Goal: Task Accomplishment & Management: Manage account settings

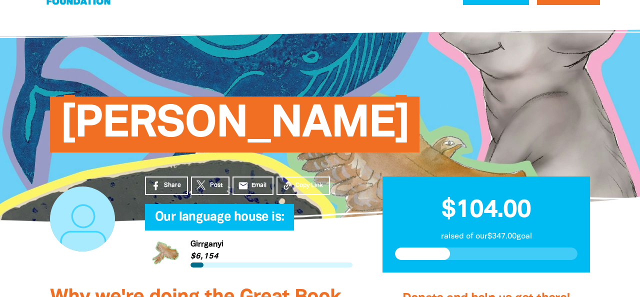
scroll to position [6, 0]
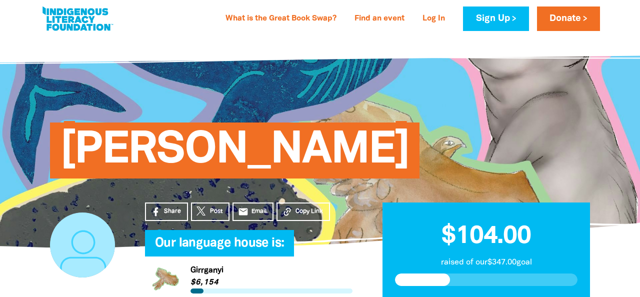
click at [271, 154] on span "[PERSON_NAME]" at bounding box center [234, 154] width 349 height 48
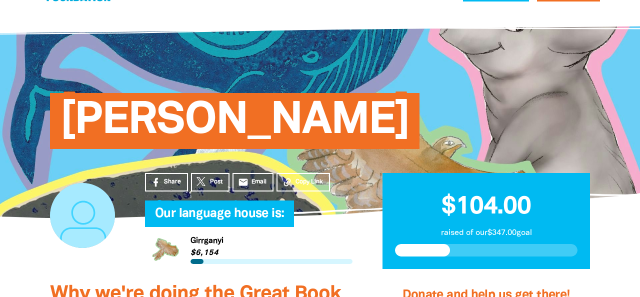
scroll to position [0, 0]
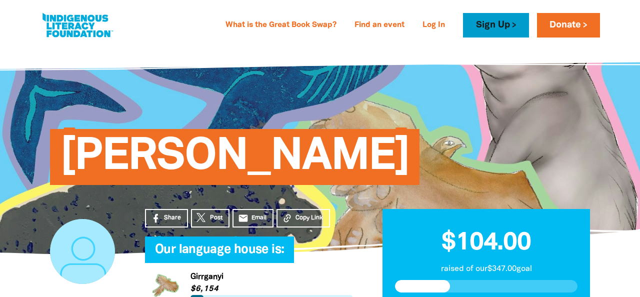
click at [493, 22] on link "Sign Up" at bounding box center [495, 25] width 65 height 24
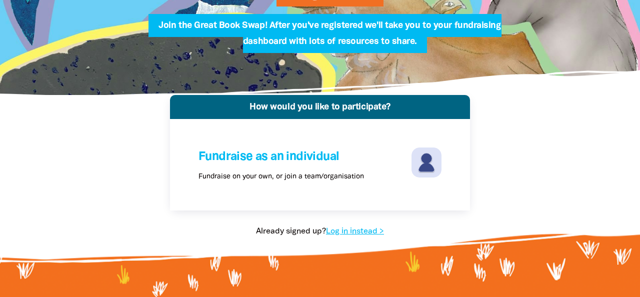
scroll to position [145, 0]
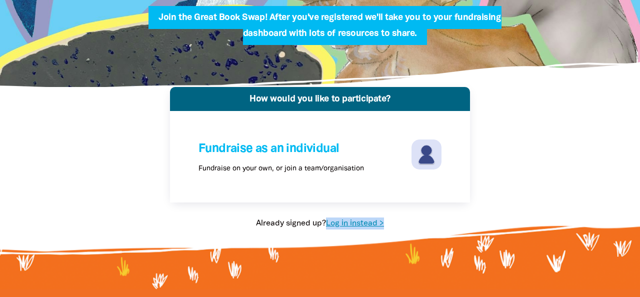
click at [343, 222] on link "Log in instead >" at bounding box center [355, 223] width 58 height 7
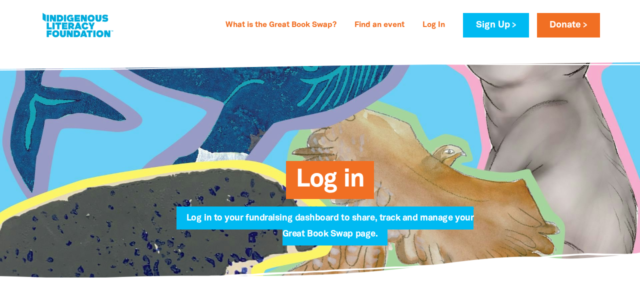
type input "[PERSON_NAME][EMAIL_ADDRESS][DOMAIN_NAME]"
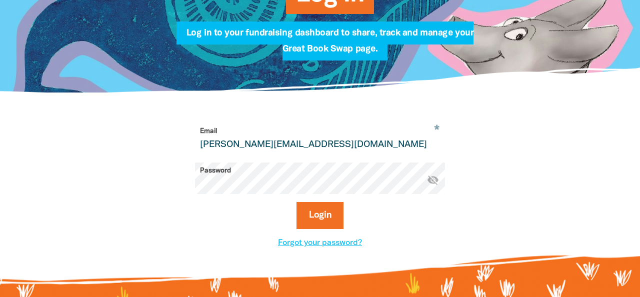
scroll to position [198, 0]
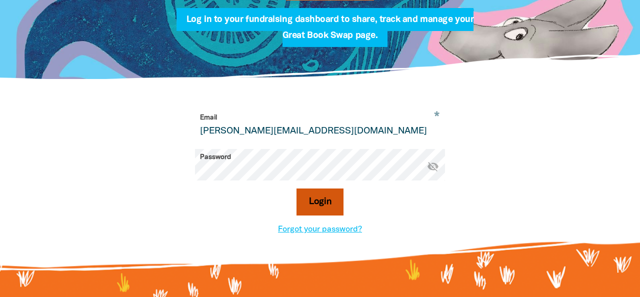
click at [320, 202] on button "Login" at bounding box center [319, 201] width 47 height 27
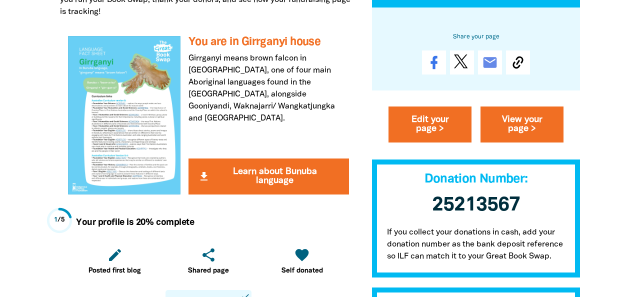
scroll to position [256, 0]
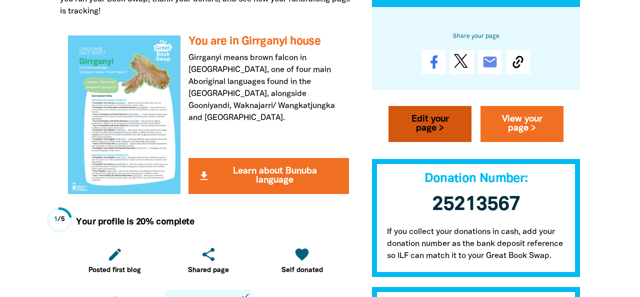
click at [432, 121] on link "Edit your page >" at bounding box center [429, 124] width 83 height 36
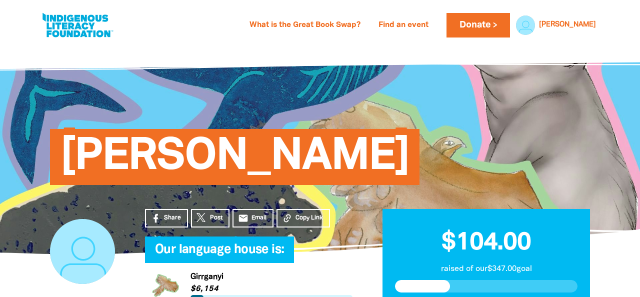
select select "[GEOGRAPHIC_DATA]"
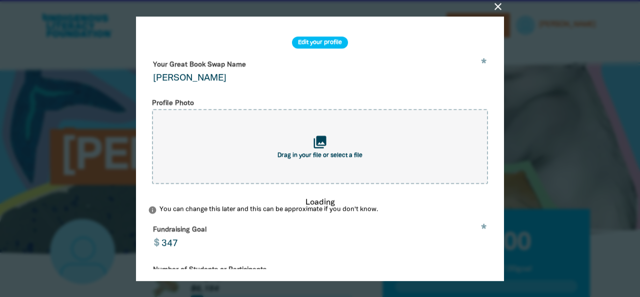
scroll to position [155, 0]
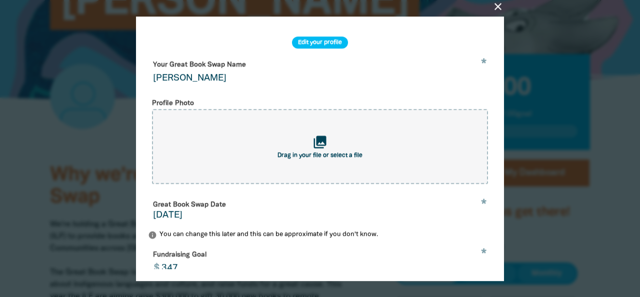
click at [208, 74] on input "[PERSON_NAME]" at bounding box center [320, 71] width 344 height 31
drag, startPoint x: 214, startPoint y: 76, endPoint x: 153, endPoint y: 76, distance: 60.5
click at [153, 76] on input "[PERSON_NAME]" at bounding box center [320, 71] width 344 height 31
type input "[GEOGRAPHIC_DATA]"
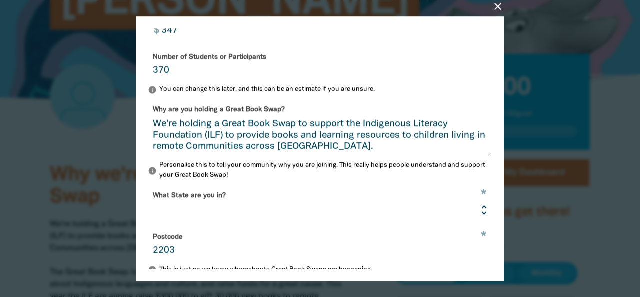
scroll to position [322, 0]
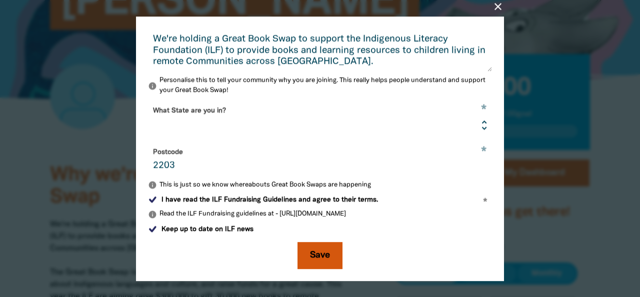
click at [319, 254] on button "Save" at bounding box center [319, 255] width 45 height 27
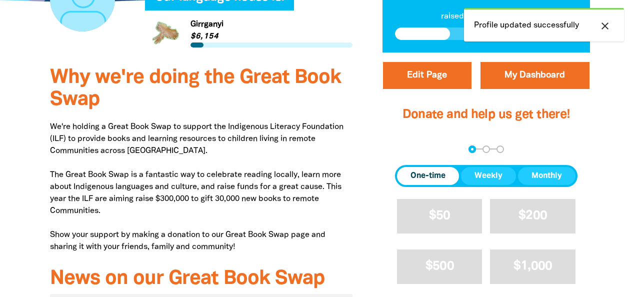
scroll to position [255, 0]
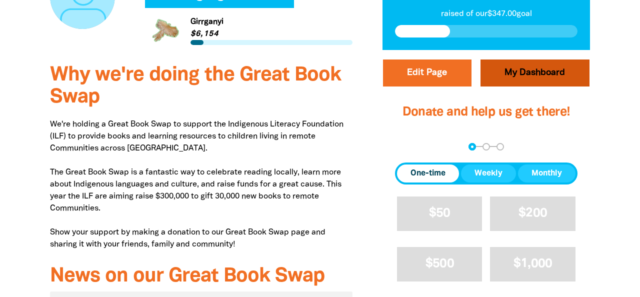
click at [514, 78] on link "My Dashboard" at bounding box center [534, 72] width 109 height 27
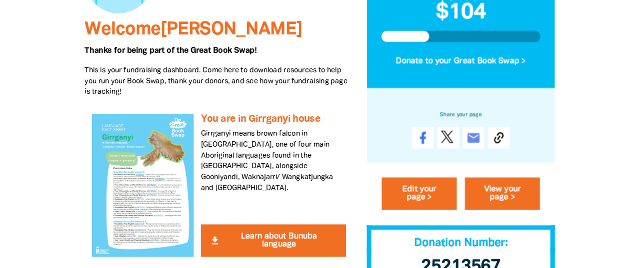
scroll to position [166, 0]
